Goal: Navigation & Orientation: Find specific page/section

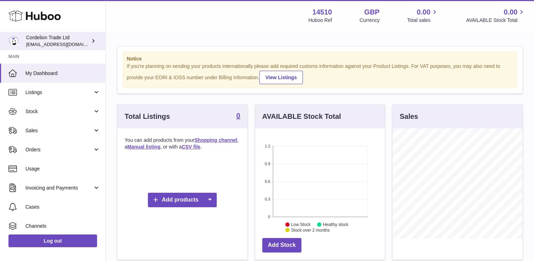
click at [92, 40] on icon at bounding box center [93, 40] width 7 height 7
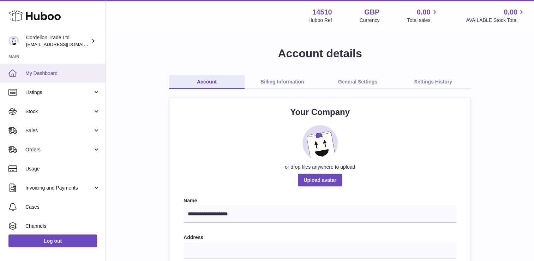
click at [45, 71] on span "My Dashboard" at bounding box center [62, 73] width 75 height 7
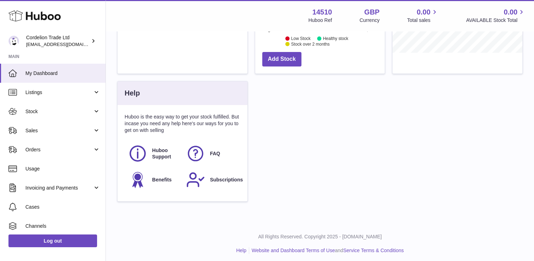
scroll to position [188, 0]
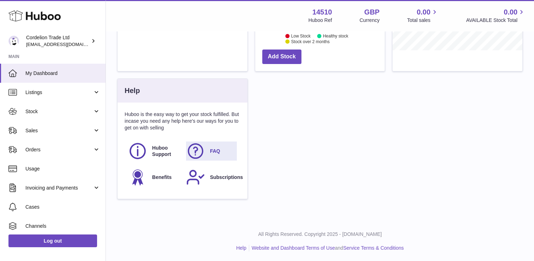
click at [215, 149] on span "FAQ" at bounding box center [215, 151] width 10 height 7
